Goal: Complete application form: Complete application form

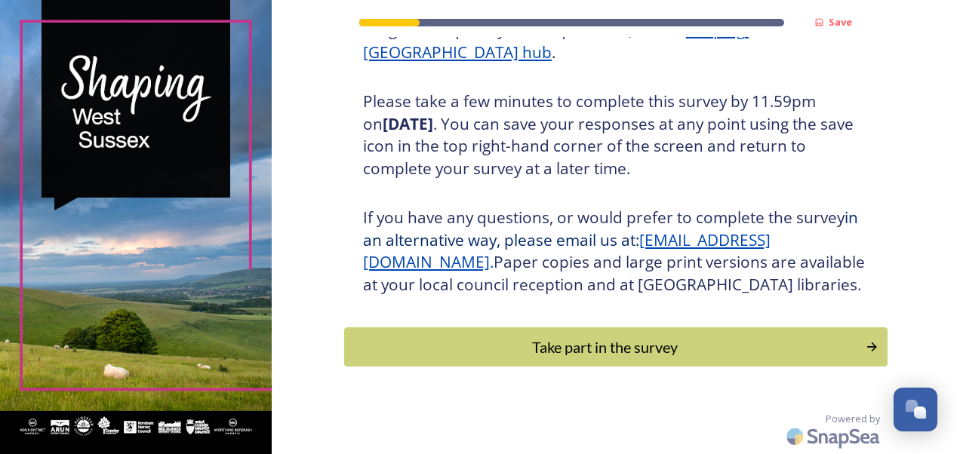
scroll to position [270, 0]
click at [584, 352] on div "Take part in the survey" at bounding box center [604, 347] width 510 height 23
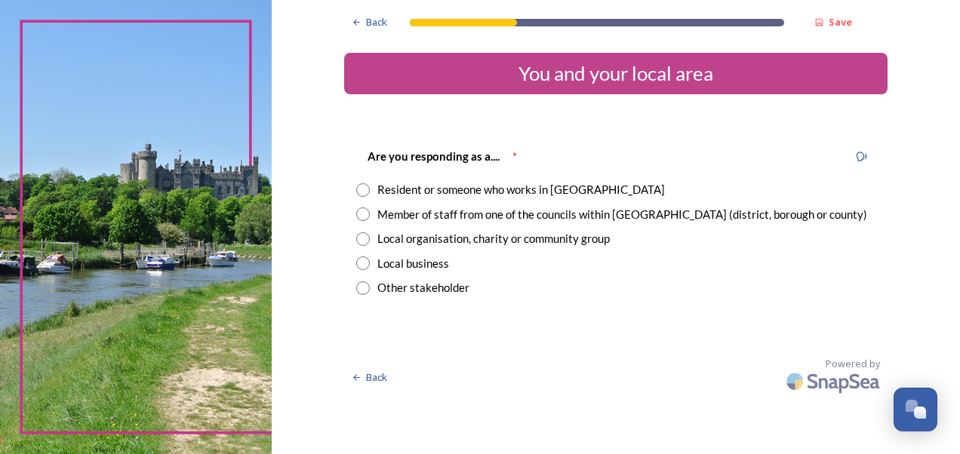
click at [628, 207] on div "Member of staff from one of the councils within West Sussex (district, borough …" at bounding box center [622, 214] width 490 height 17
radio input "true"
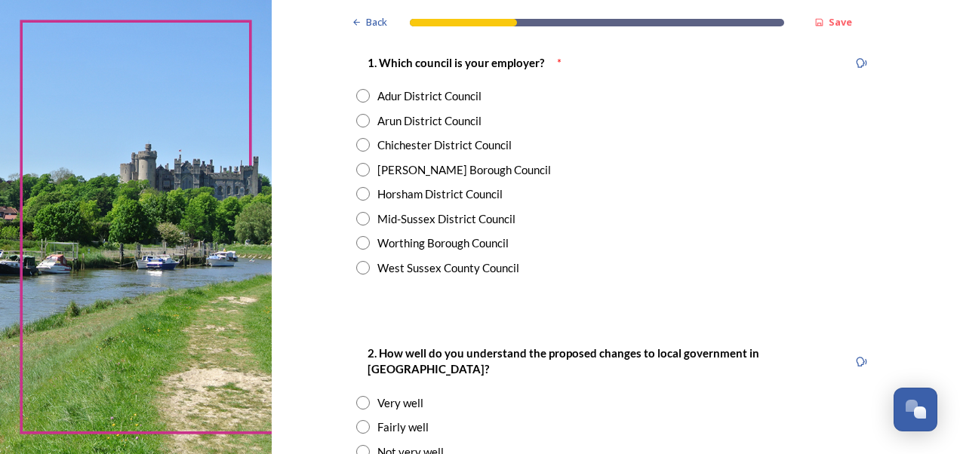
scroll to position [377, 0]
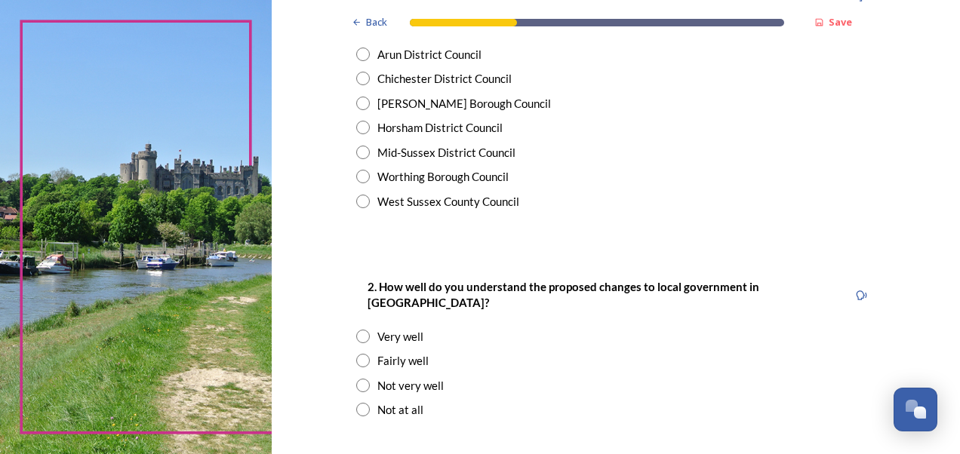
click at [456, 196] on div "West Sussex County Council" at bounding box center [448, 201] width 142 height 17
radio input "true"
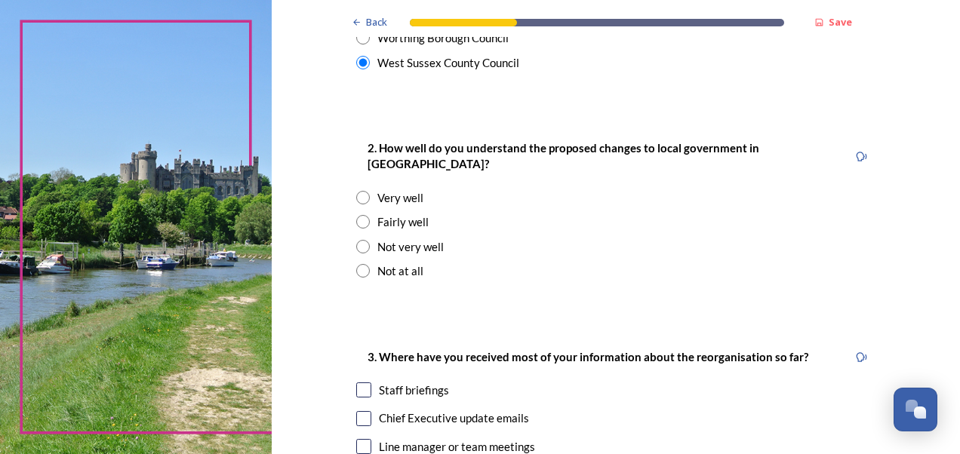
scroll to position [528, 0]
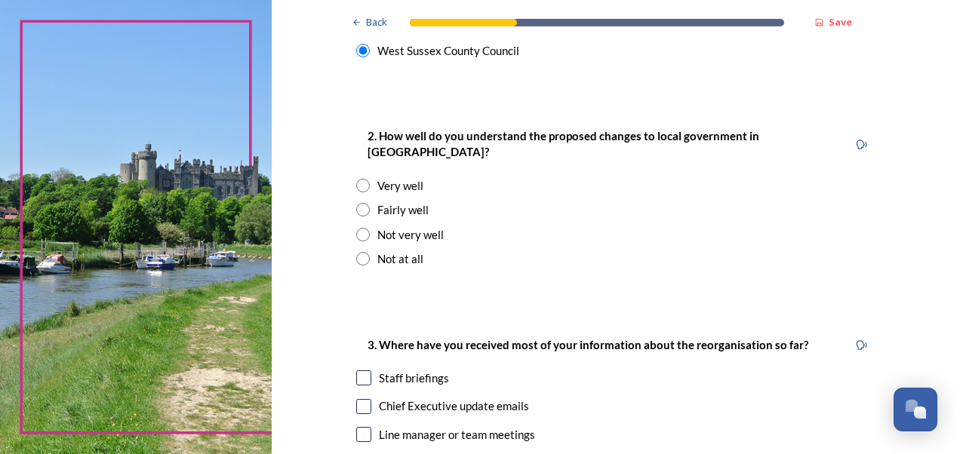
click at [408, 201] on div "Fairly well" at bounding box center [402, 209] width 51 height 17
radio input "true"
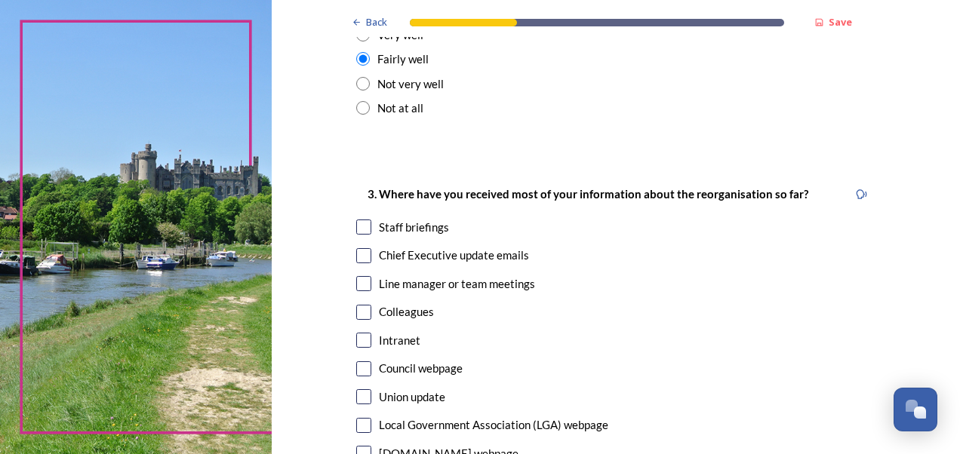
scroll to position [754, 0]
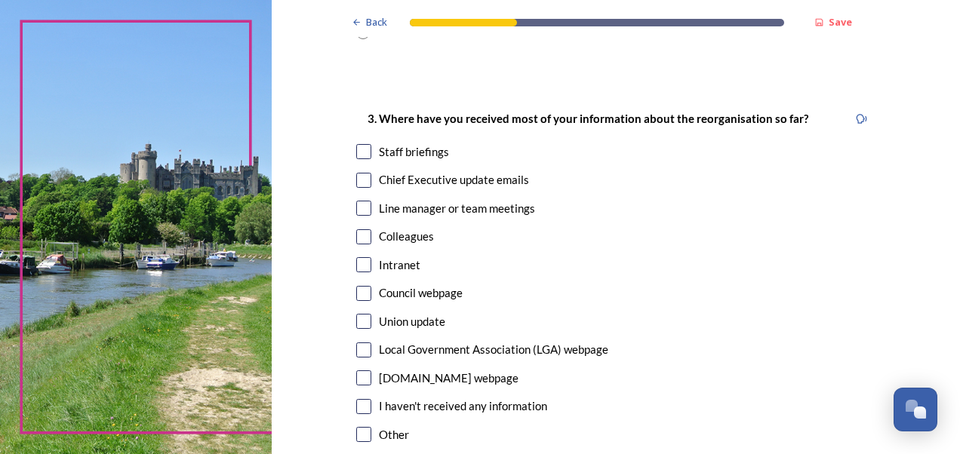
click at [502, 200] on div "Line manager or team meetings" at bounding box center [457, 208] width 156 height 17
checkbox input "true"
click at [371, 171] on div "Chief Executive update emails" at bounding box center [615, 179] width 519 height 17
checkbox input "true"
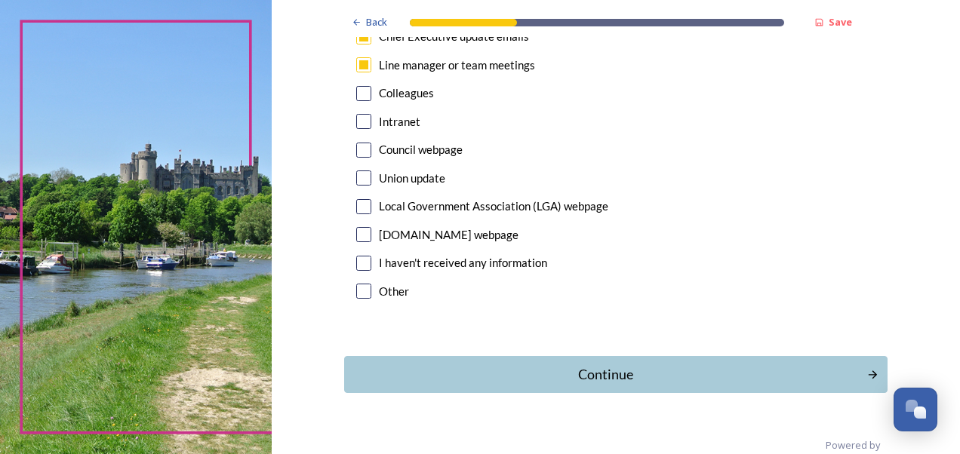
scroll to position [907, 0]
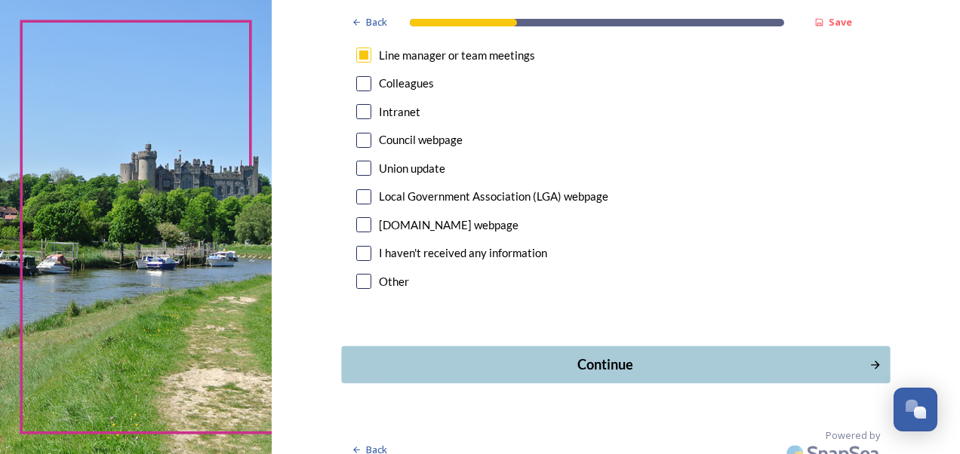
click at [637, 355] on div "Continue" at bounding box center [604, 365] width 511 height 20
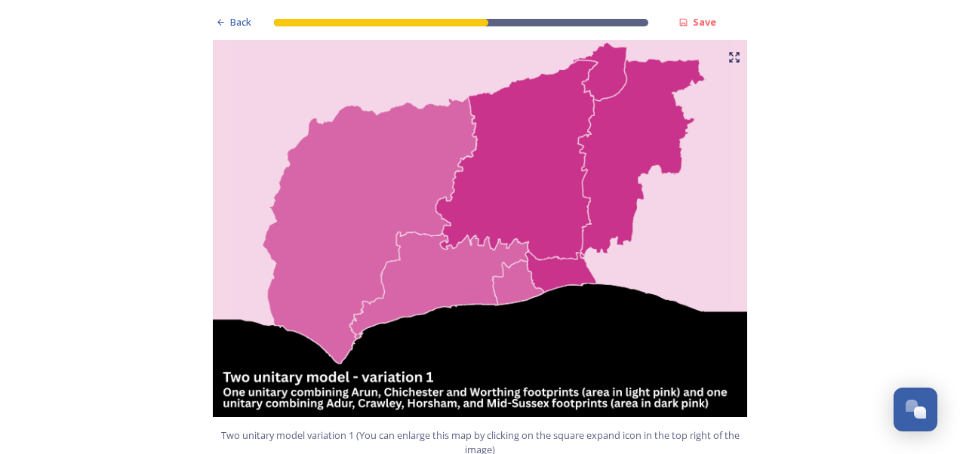
scroll to position [981, 0]
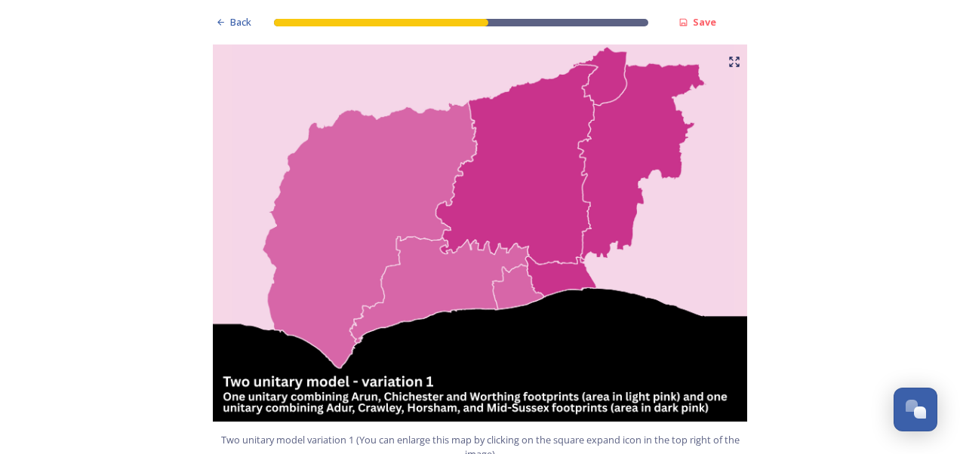
click at [548, 261] on img at bounding box center [479, 233] width 543 height 377
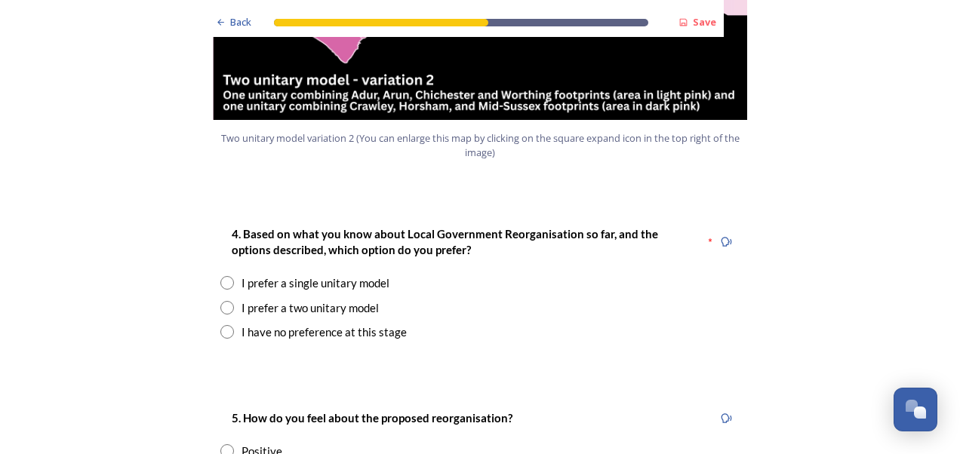
scroll to position [1961, 0]
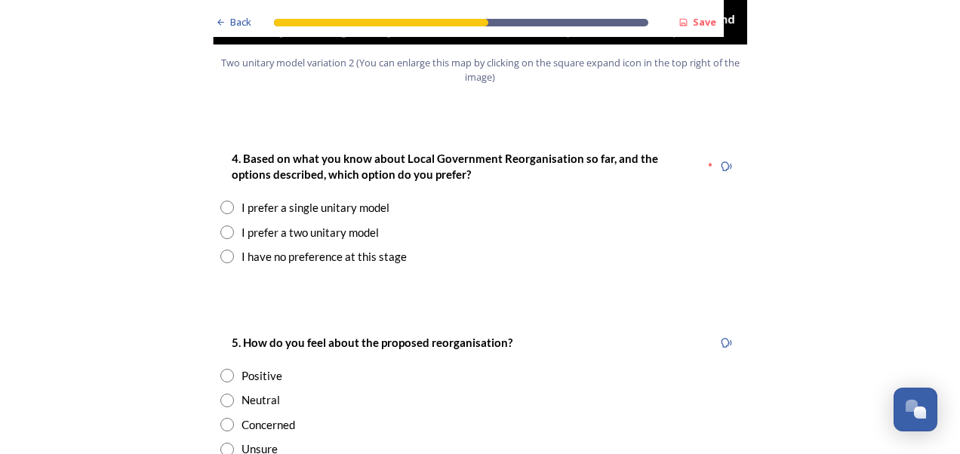
click at [220, 250] on input "radio" at bounding box center [227, 257] width 14 height 14
radio input "true"
